Goal: Task Accomplishment & Management: Use online tool/utility

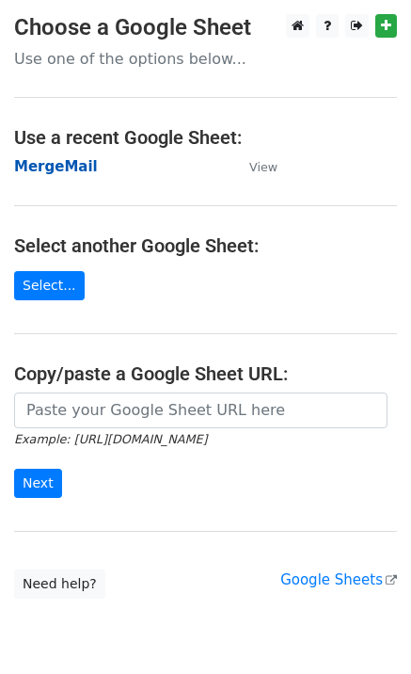
click at [50, 166] on strong "MergeMail" at bounding box center [56, 166] width 84 height 17
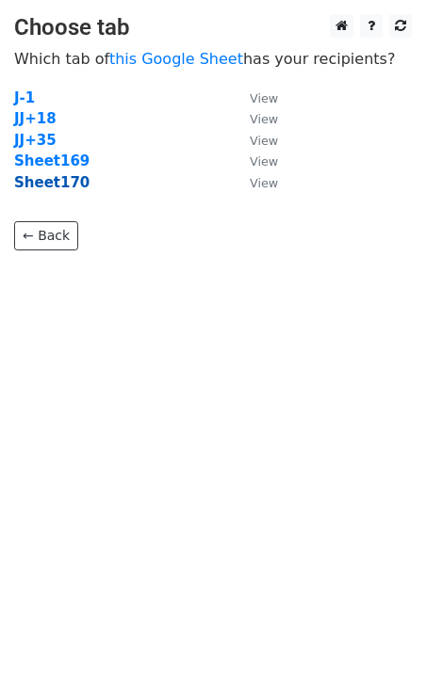
click at [57, 187] on strong "Sheet170" at bounding box center [51, 182] width 75 height 17
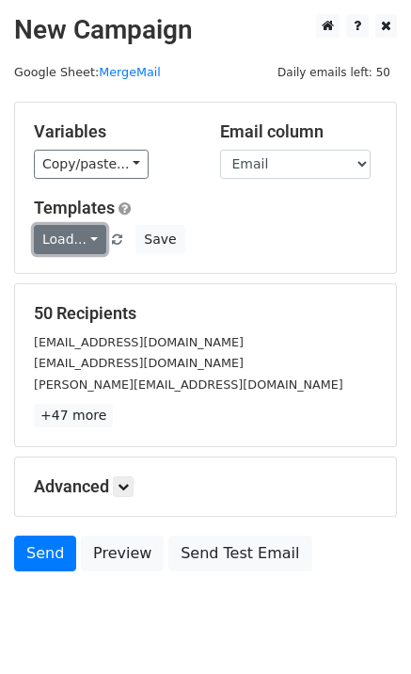
click at [89, 248] on link "Load..." at bounding box center [70, 239] width 72 height 29
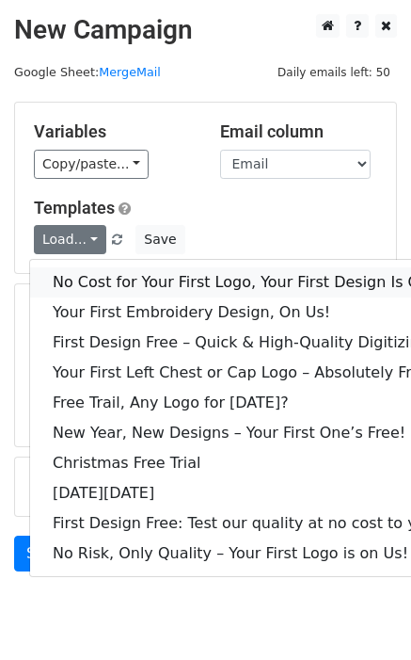
click at [101, 273] on link "No Cost for Your First Logo, Your First Design Is On Us!" at bounding box center [256, 282] width 452 height 30
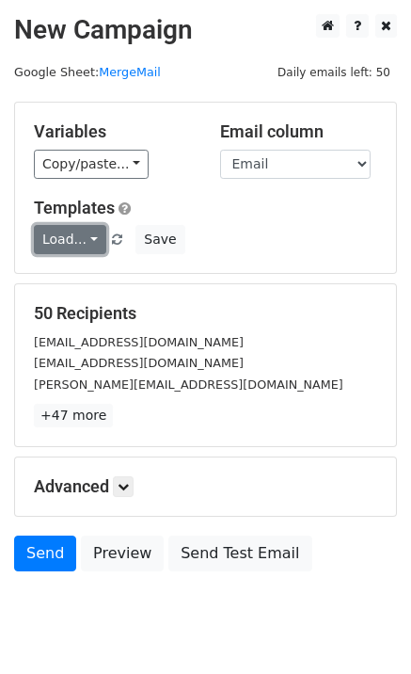
click at [44, 242] on link "Load..." at bounding box center [70, 239] width 72 height 29
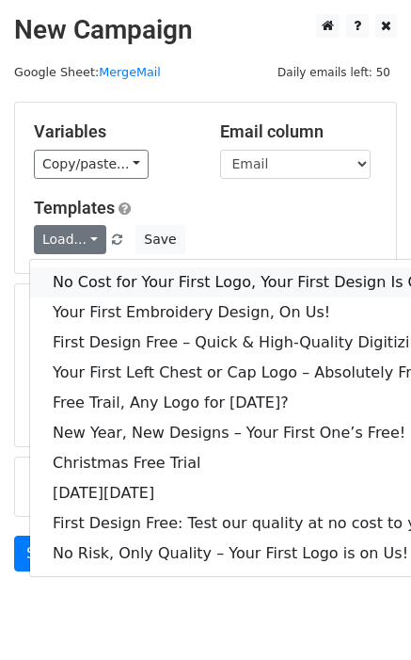
click at [76, 271] on link "No Cost for Your First Logo, Your First Design Is On Us!" at bounding box center [256, 282] width 452 height 30
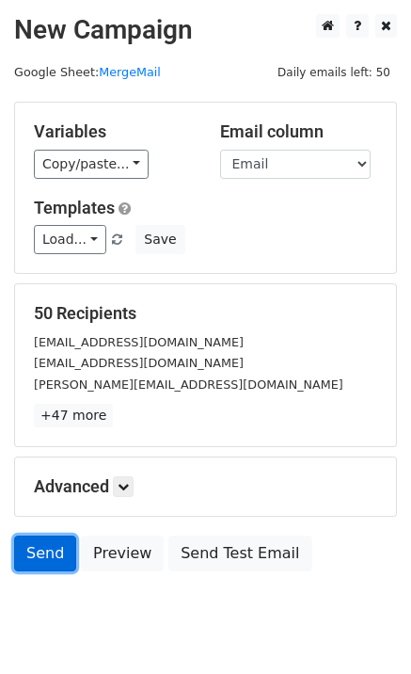
click at [42, 564] on link "Send" at bounding box center [45, 554] width 62 height 36
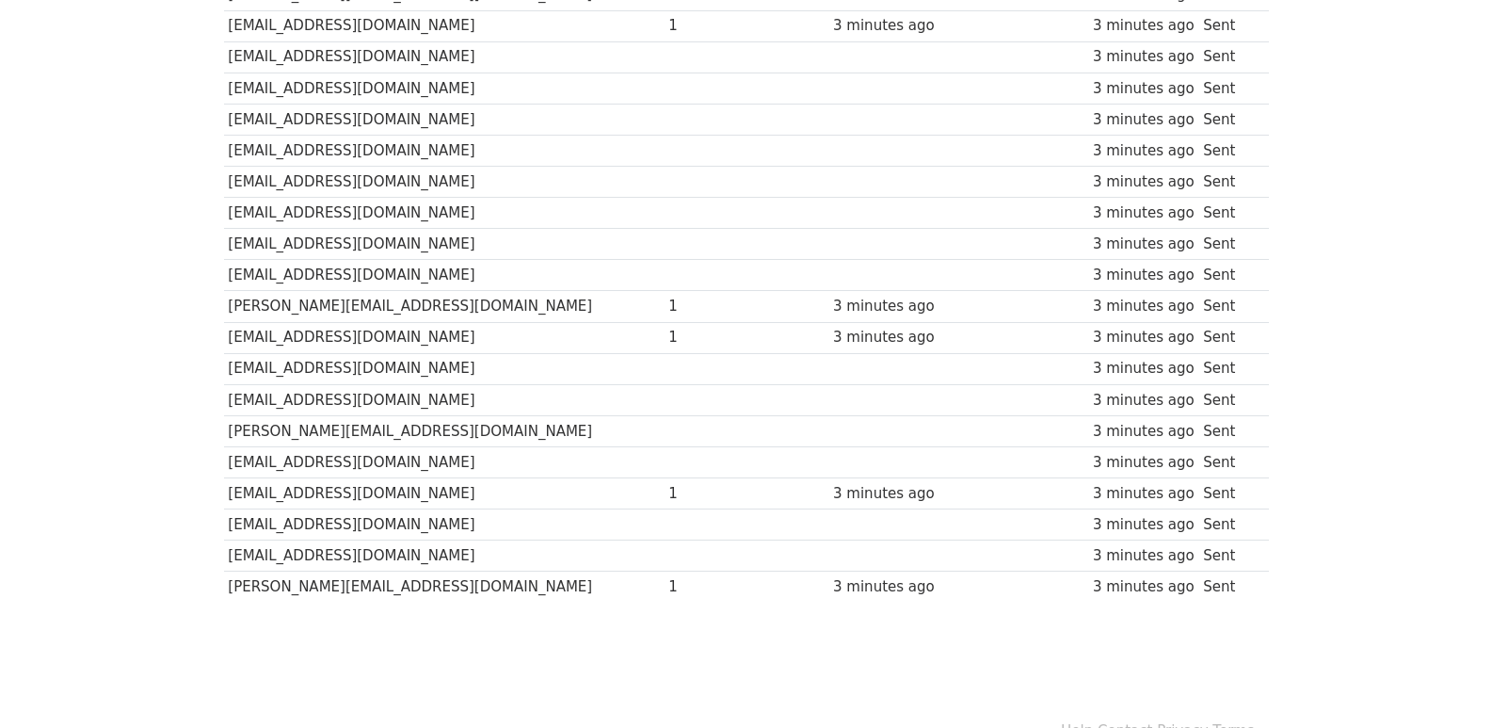
scroll to position [1310, 0]
